Goal: Find specific page/section: Find specific page/section

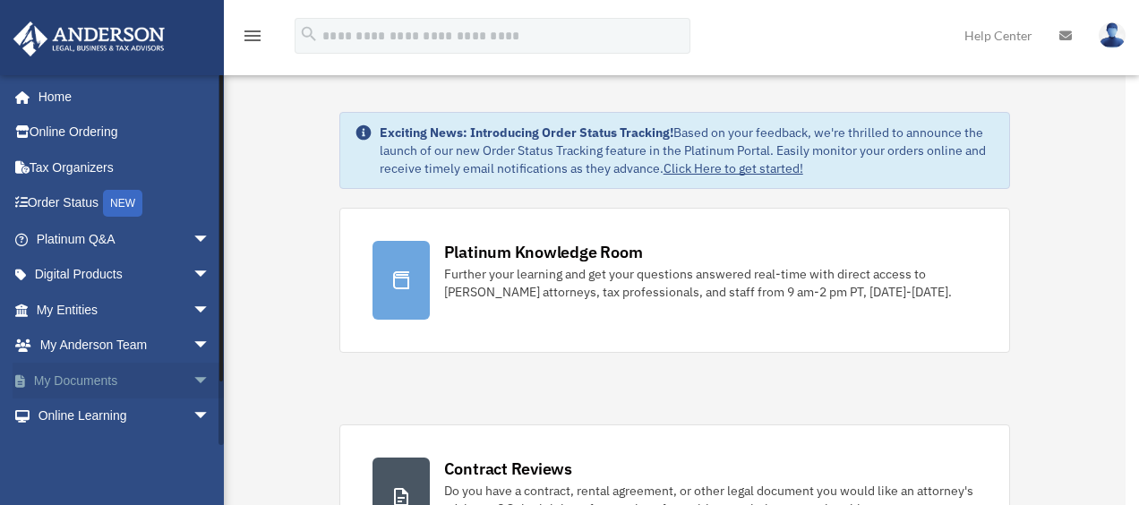
click at [114, 373] on link "My Documents arrow_drop_down" at bounding box center [125, 381] width 225 height 36
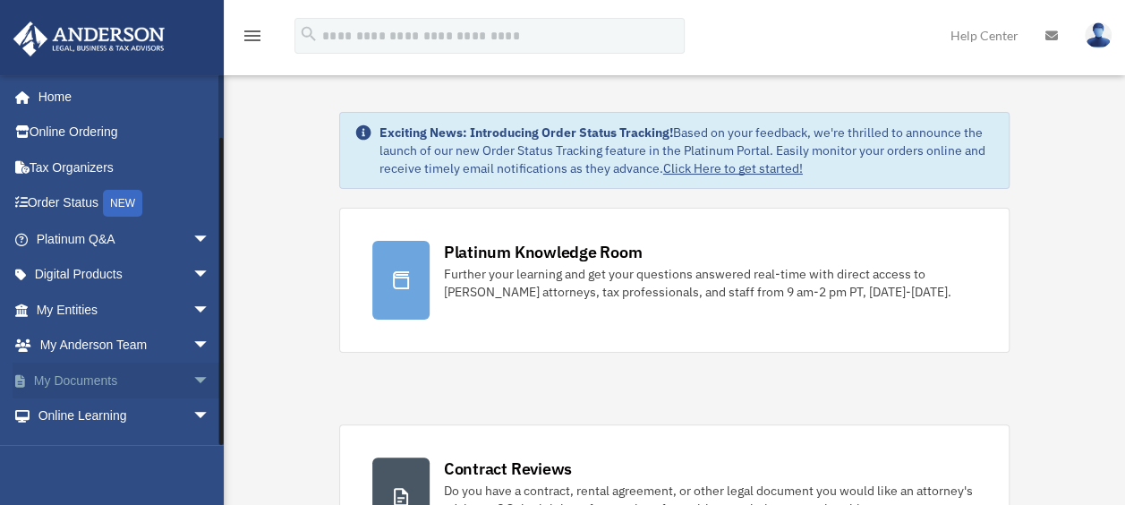
scroll to position [63, 0]
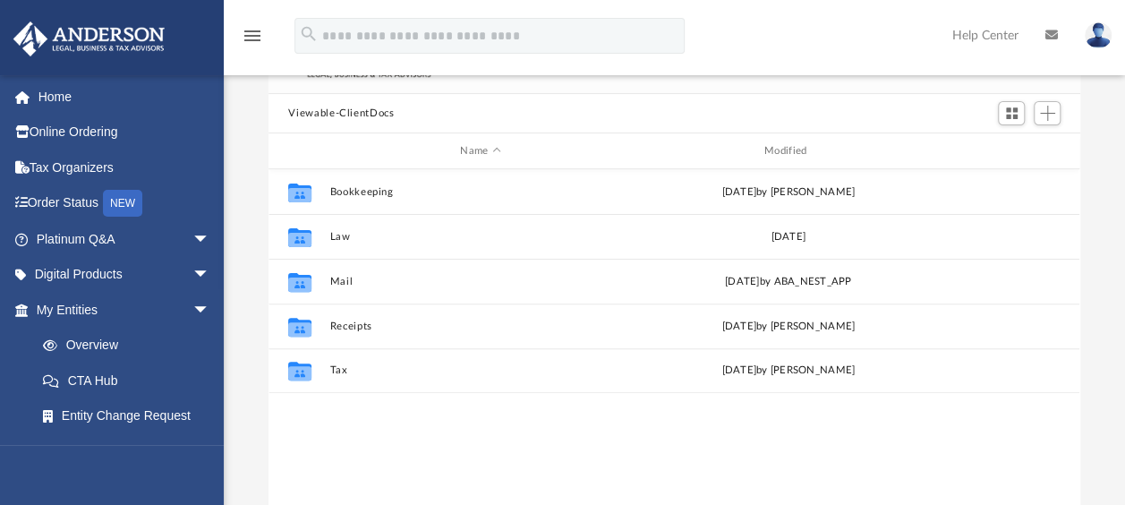
scroll to position [127, 0]
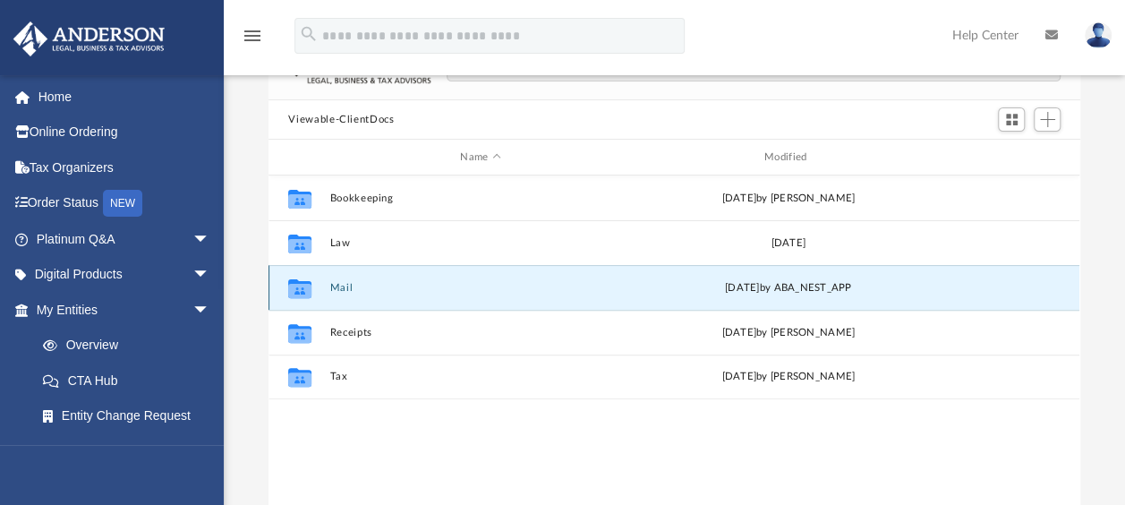
click at [340, 286] on button "Mail" at bounding box center [480, 288] width 301 height 12
click at [341, 286] on button "Mail" at bounding box center [480, 288] width 301 height 12
click at [302, 283] on icon "grid" at bounding box center [299, 290] width 23 height 14
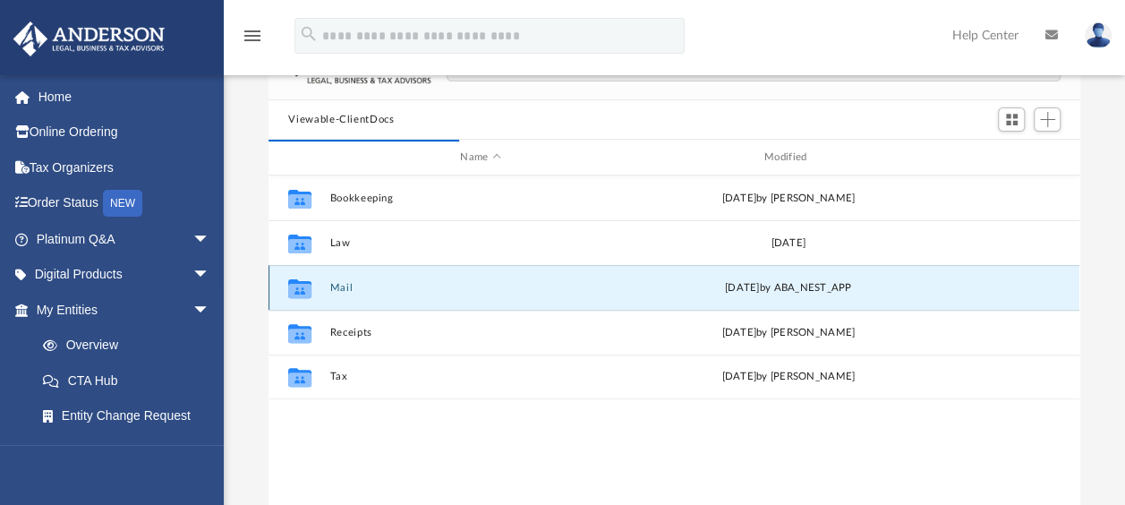
drag, startPoint x: 302, startPoint y: 283, endPoint x: 292, endPoint y: 288, distance: 11.2
click at [292, 288] on icon "grid" at bounding box center [299, 290] width 23 height 14
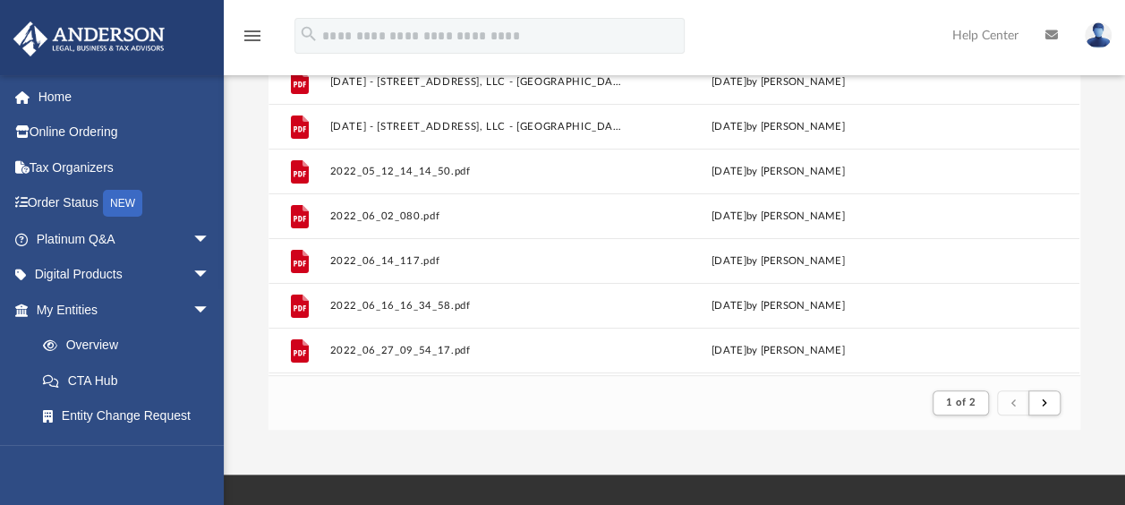
scroll to position [0, 0]
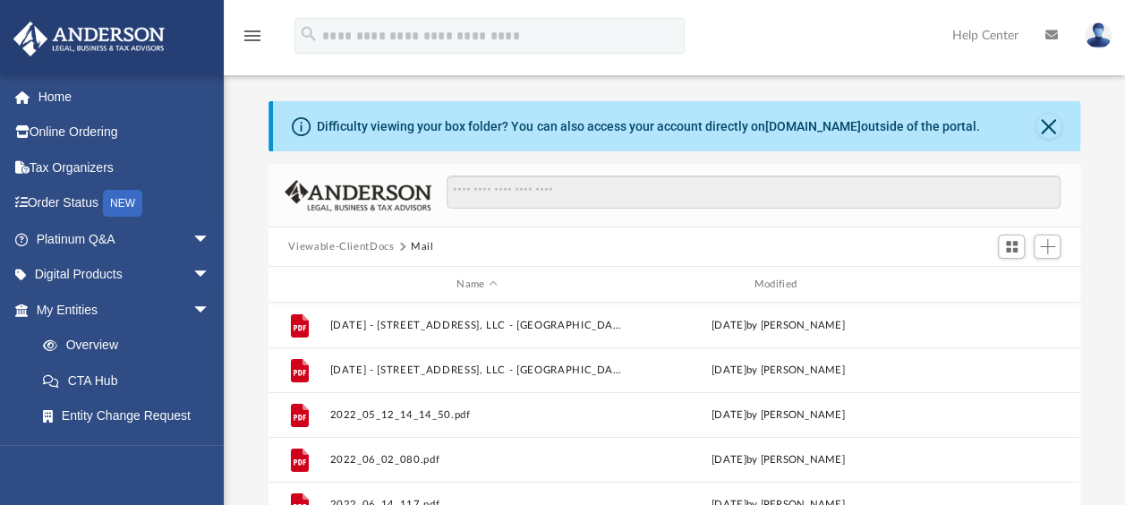
click at [413, 247] on button "Mail" at bounding box center [422, 247] width 23 height 16
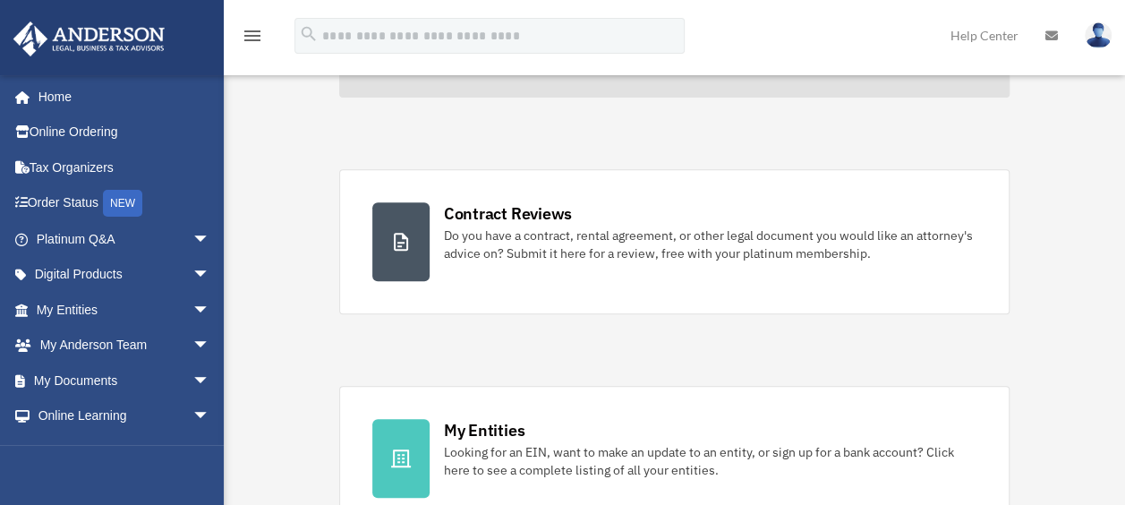
scroll to position [258, 0]
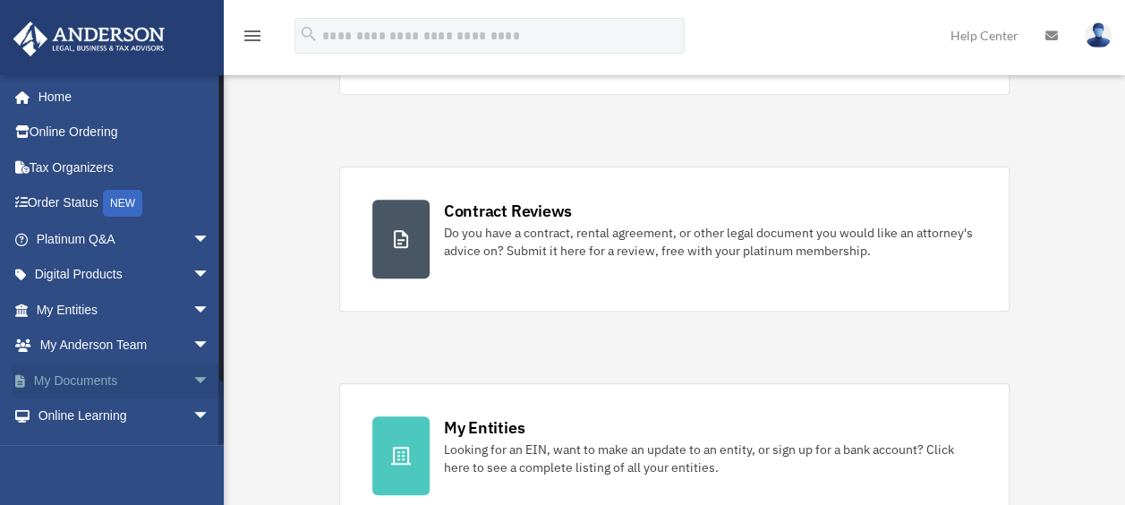
click at [64, 382] on link "My Documents arrow_drop_down" at bounding box center [125, 381] width 225 height 36
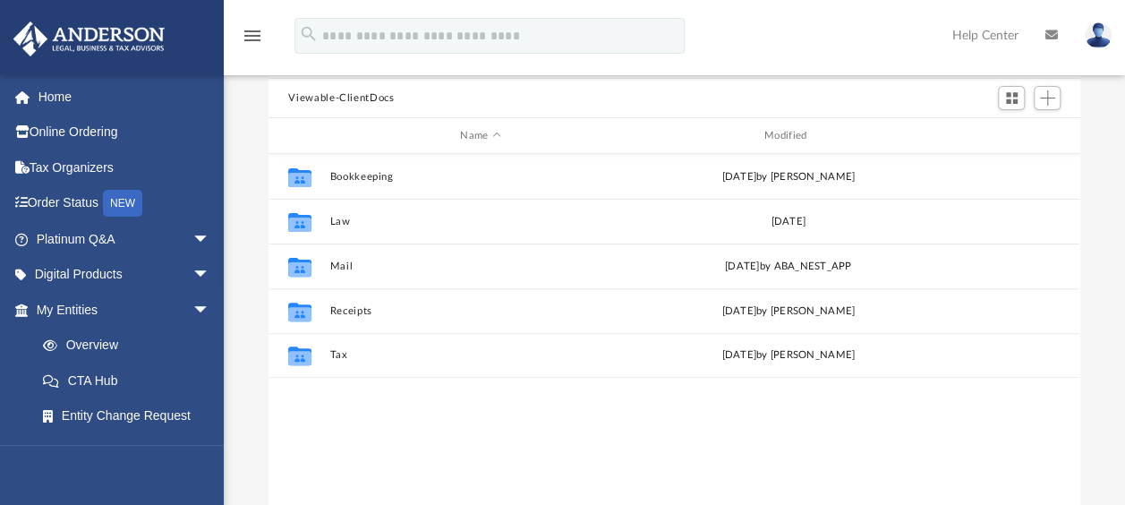
scroll to position [149, 0]
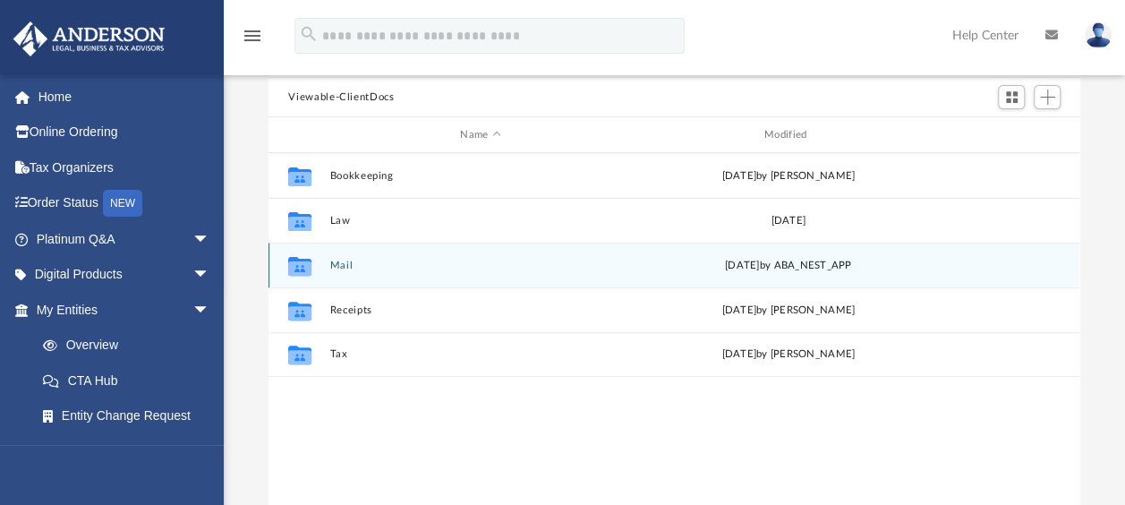
click at [308, 269] on icon "grid" at bounding box center [299, 267] width 23 height 14
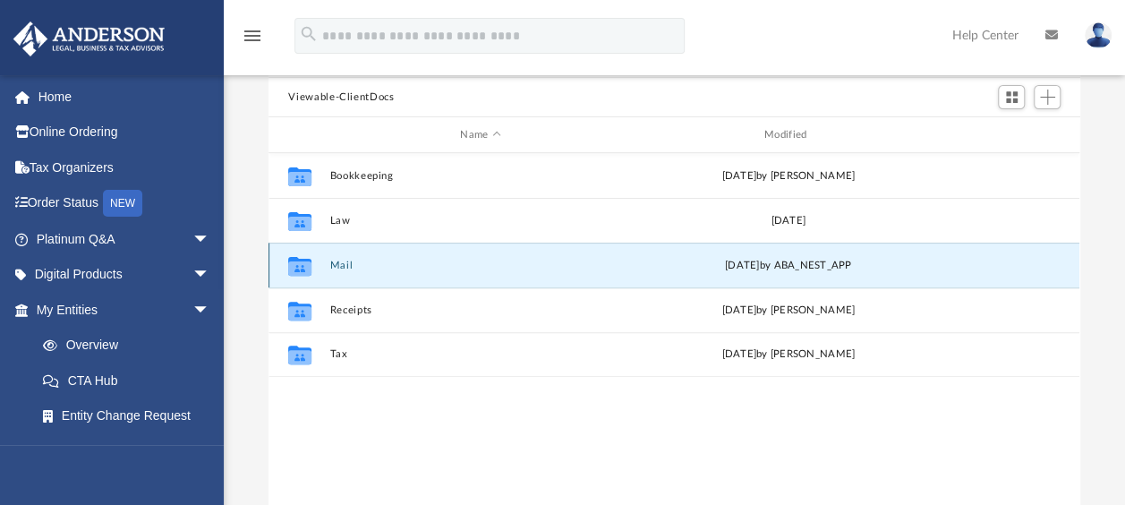
click at [299, 265] on icon "grid" at bounding box center [299, 265] width 23 height 19
click at [297, 267] on icon "grid" at bounding box center [299, 267] width 23 height 14
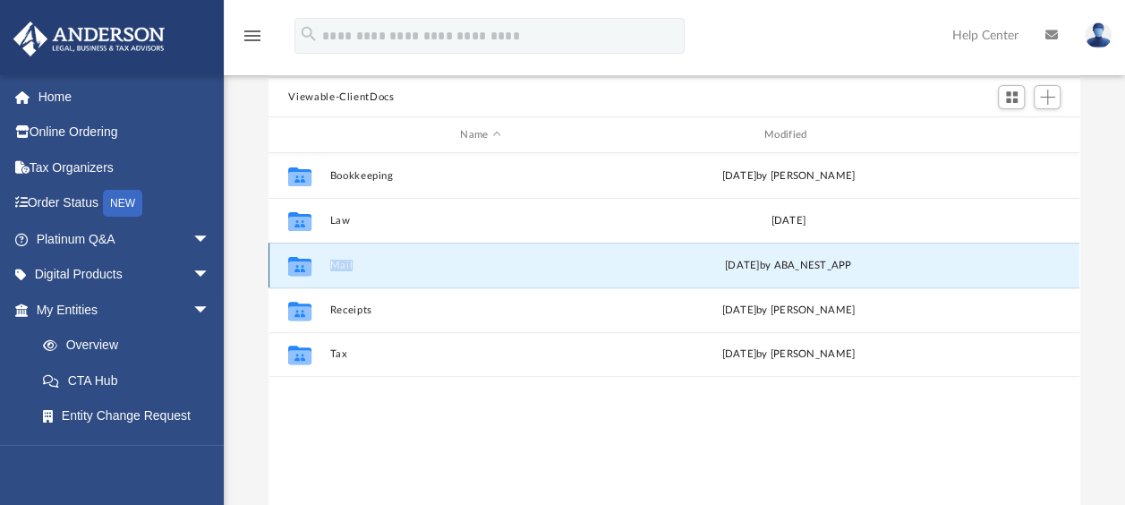
click at [297, 267] on icon "grid" at bounding box center [299, 267] width 23 height 14
click at [301, 267] on icon "grid" at bounding box center [299, 267] width 23 height 14
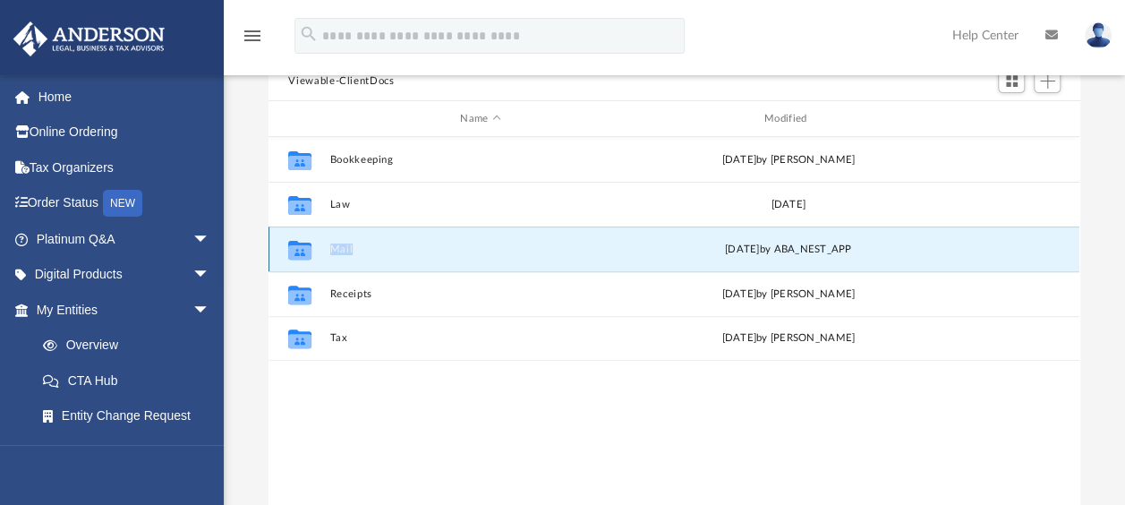
scroll to position [166, 0]
click at [476, 415] on div "Collaborated Folder Bookkeeping Wed Apr 6 2022 by Jarad Ray Collaborated Folder…" at bounding box center [674, 321] width 811 height 371
click at [298, 245] on icon "grid" at bounding box center [299, 250] width 23 height 14
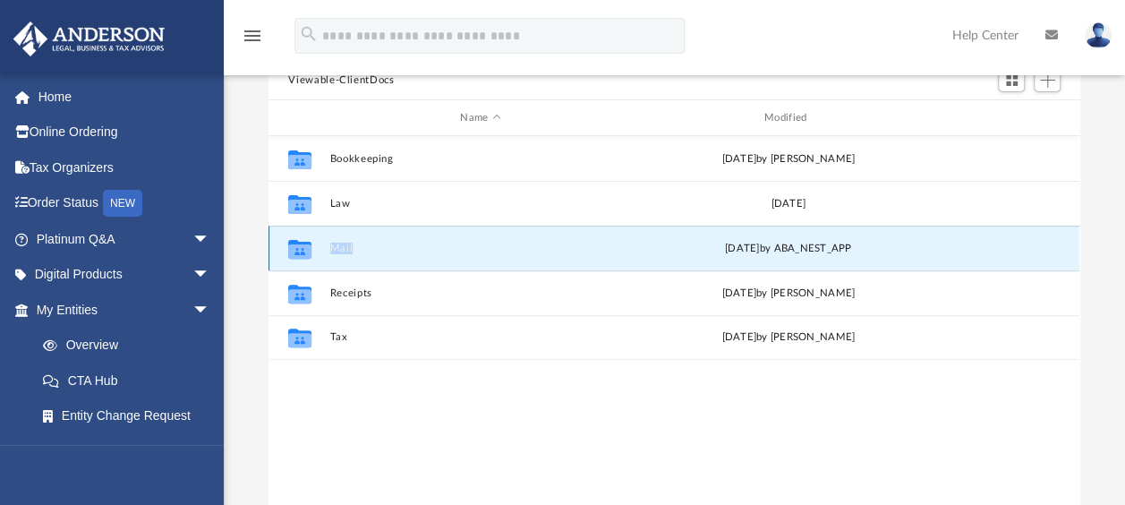
click at [298, 245] on icon "grid" at bounding box center [299, 250] width 23 height 14
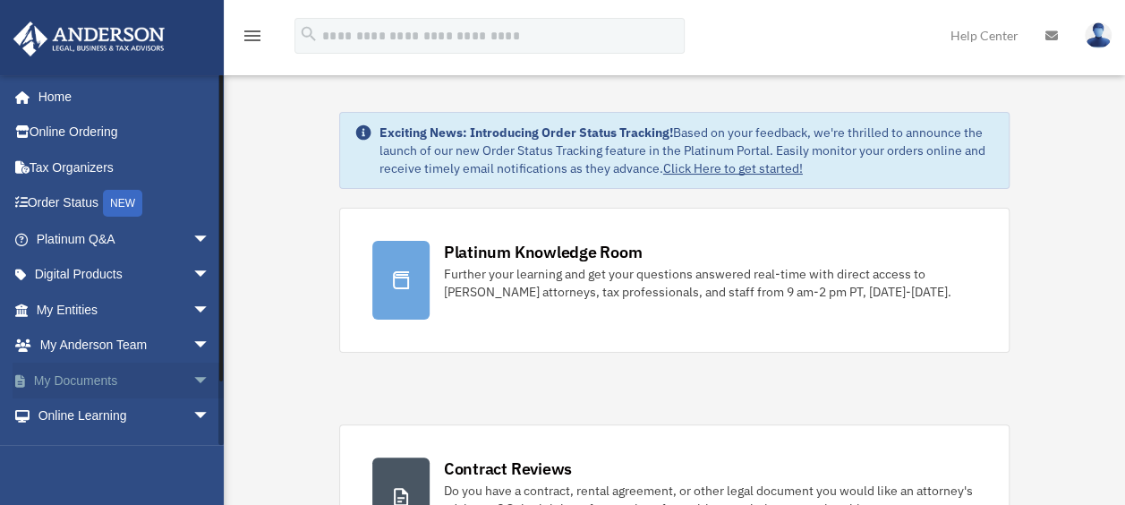
click at [69, 382] on link "My Documents arrow_drop_down" at bounding box center [125, 381] width 225 height 36
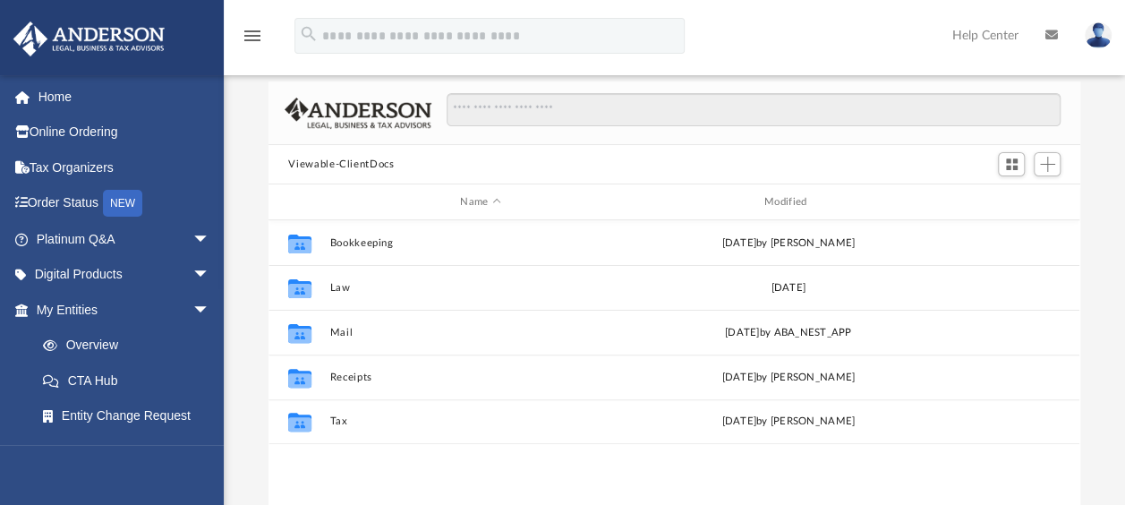
scroll to position [90, 0]
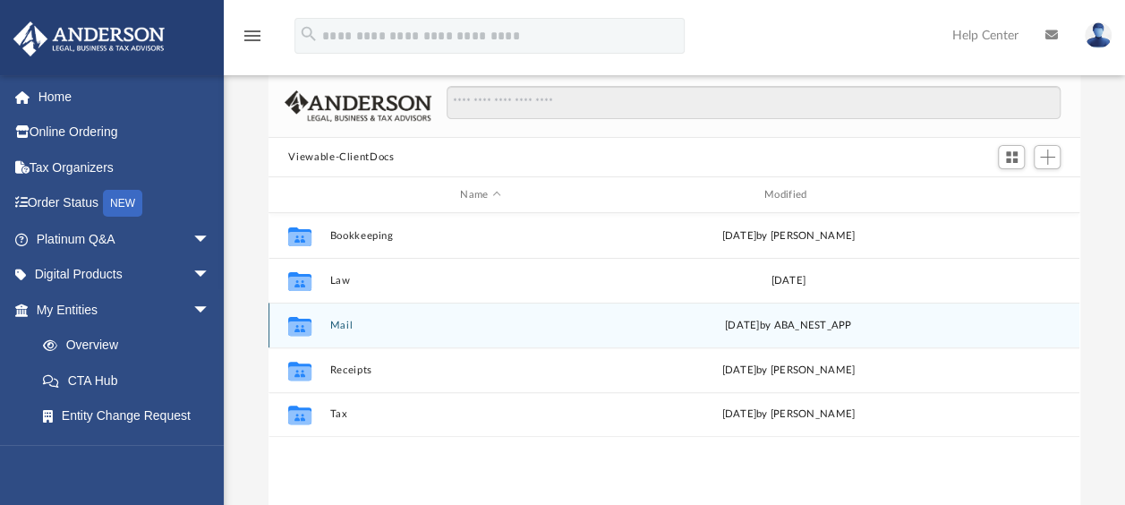
click at [301, 324] on icon "grid" at bounding box center [299, 327] width 23 height 14
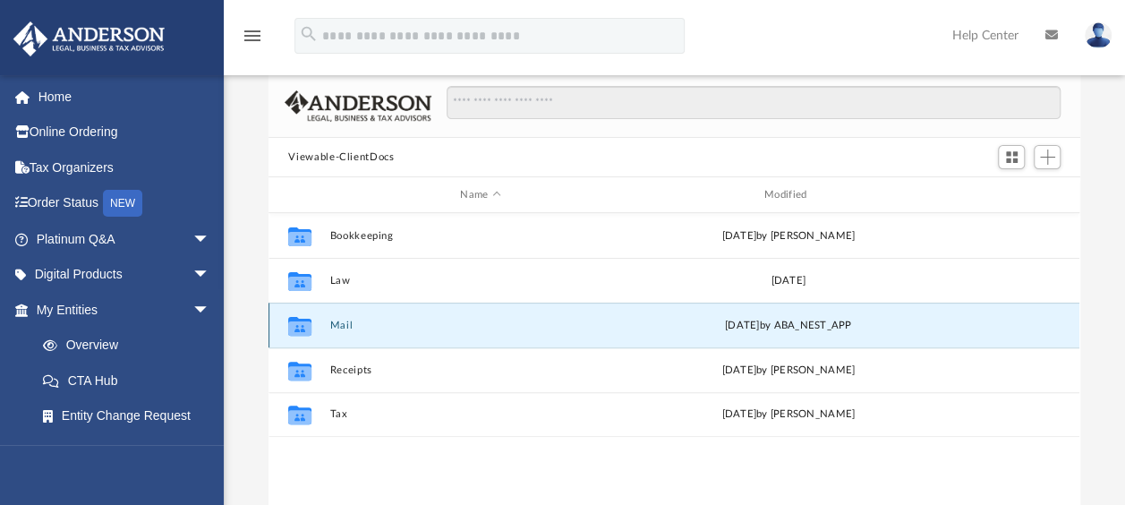
click at [295, 324] on icon "grid" at bounding box center [299, 327] width 23 height 14
click at [305, 326] on icon "grid" at bounding box center [299, 327] width 23 height 14
click at [297, 326] on icon "grid" at bounding box center [299, 325] width 23 height 19
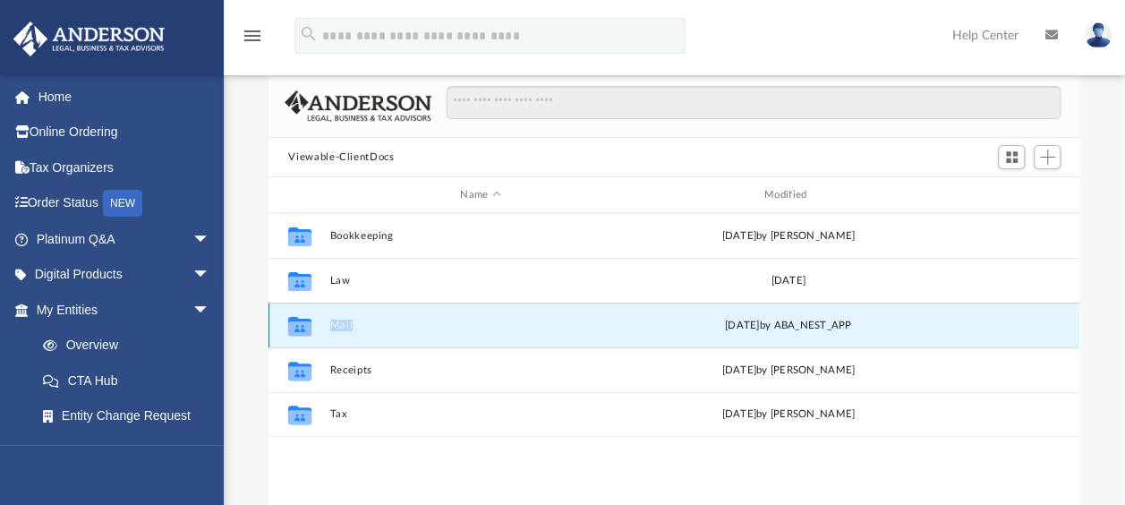
click at [297, 326] on icon "grid" at bounding box center [299, 325] width 23 height 19
click at [324, 324] on div "Collaborated Folder Mail Fri Aug 22 2025 by ABA_NEST_APP" at bounding box center [674, 325] width 811 height 45
